Goal: Information Seeking & Learning: Check status

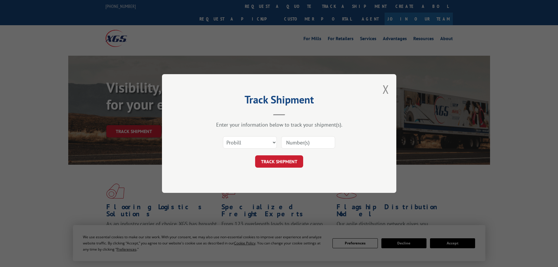
click at [308, 146] on input at bounding box center [308, 142] width 54 height 12
paste input "17409252"
type input "17409252"
click at [289, 160] on button "TRACK SHIPMENT" at bounding box center [279, 161] width 48 height 12
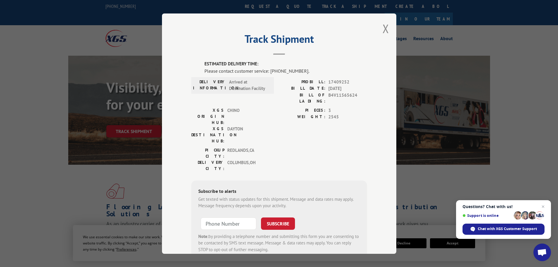
click at [216, 16] on div "Track Shipment ESTIMATED DELIVERY TIME: Please contact customer service: [PHONE…" at bounding box center [279, 133] width 234 height 240
click at [251, 7] on div "Track Shipment ESTIMATED DELIVERY TIME: Please contact customer service: [PHONE…" at bounding box center [279, 133] width 558 height 267
click at [384, 29] on button "Close modal" at bounding box center [386, 29] width 6 height 16
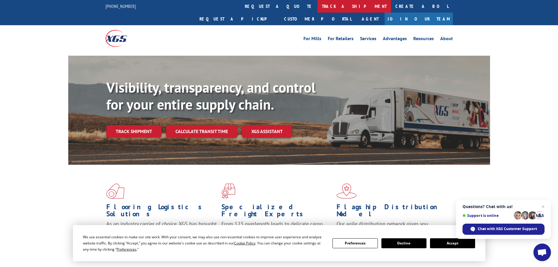
click at [318, 6] on link "track a shipment" at bounding box center [355, 6] width 74 height 13
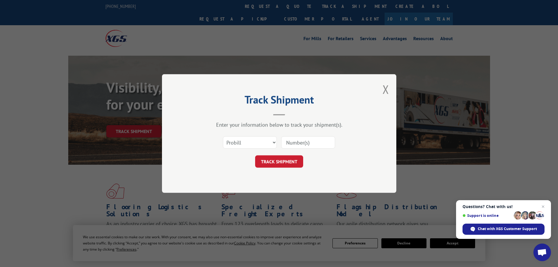
click at [308, 140] on input at bounding box center [308, 142] width 54 height 12
paste input "17496917"
type input "17496917"
click at [287, 159] on button "TRACK SHIPMENT" at bounding box center [279, 161] width 48 height 12
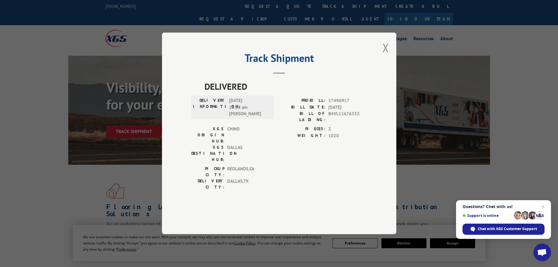
click at [384, 55] on button "Close modal" at bounding box center [386, 48] width 6 height 16
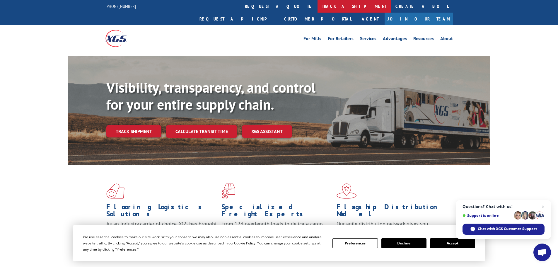
click at [318, 8] on link "track a shipment" at bounding box center [355, 6] width 74 height 13
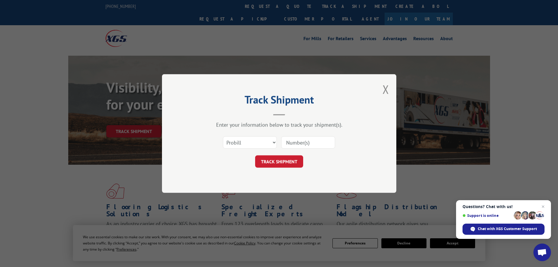
click at [306, 143] on input at bounding box center [308, 142] width 54 height 12
paste input "17409311"
type input "17409311"
click at [287, 159] on button "TRACK SHIPMENT" at bounding box center [279, 161] width 48 height 12
